Goal: Find specific page/section: Find specific page/section

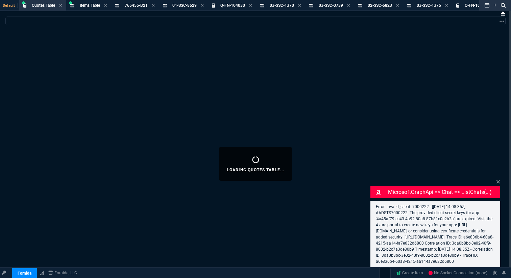
select select "18: totals"
select select
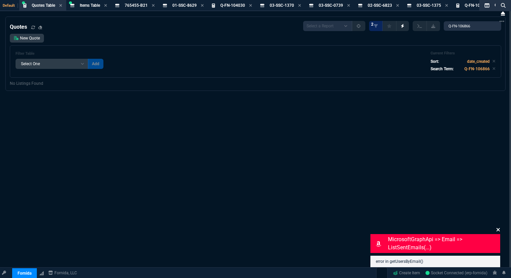
click at [499, 231] on icon at bounding box center [497, 229] width 3 height 3
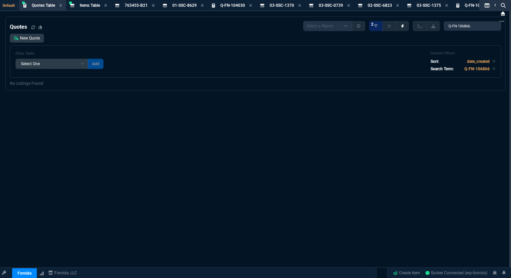
click at [116, 28] on div "Quotes Select a Report Fruit (MTD) APPROVED Quotes 2 Q-FN-106866" at bounding box center [255, 26] width 491 height 10
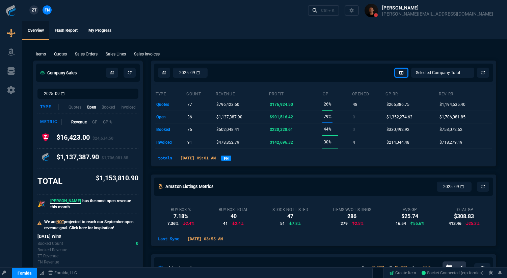
click at [231, 159] on link "FN" at bounding box center [226, 157] width 10 height 5
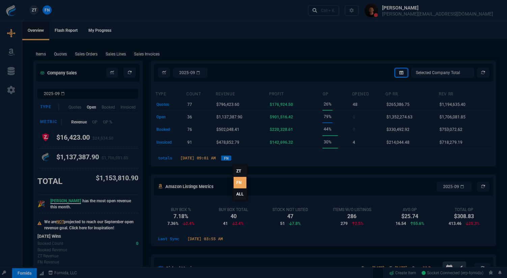
click at [238, 192] on link "ALL" at bounding box center [240, 193] width 13 height 11
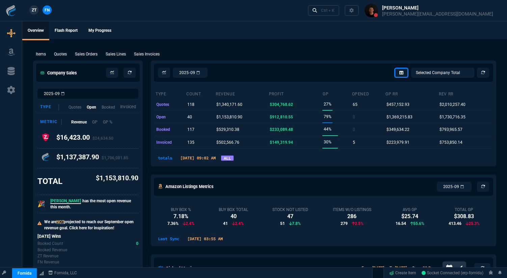
click at [131, 109] on p "Invoiced" at bounding box center [128, 107] width 16 height 6
